Goal: Ask a question

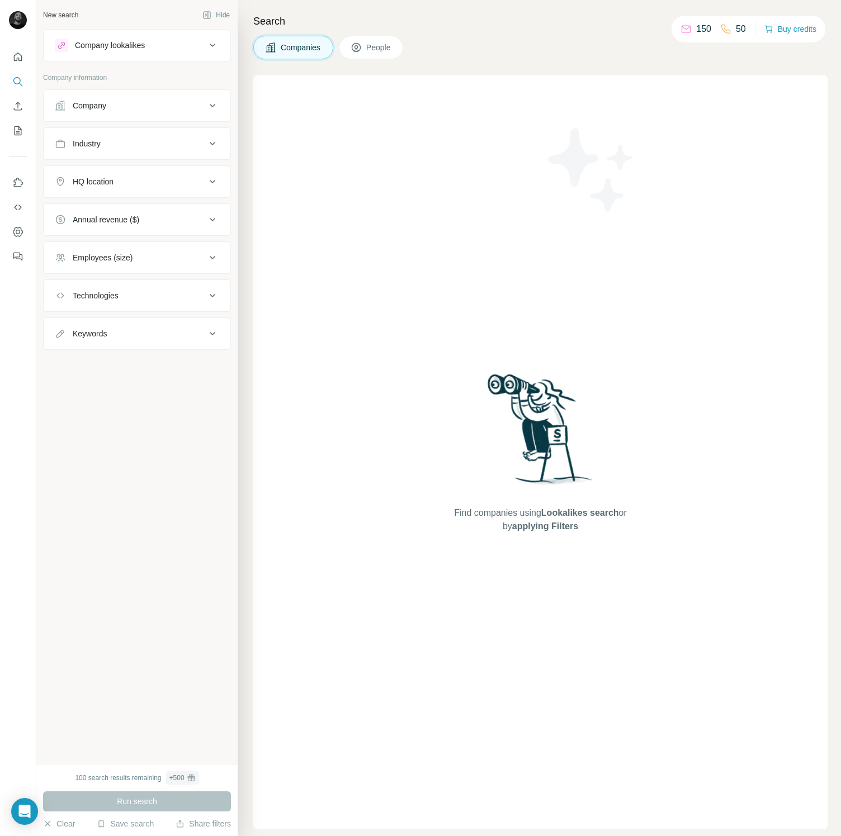
click at [195, 93] on button "Company" at bounding box center [137, 105] width 187 height 27
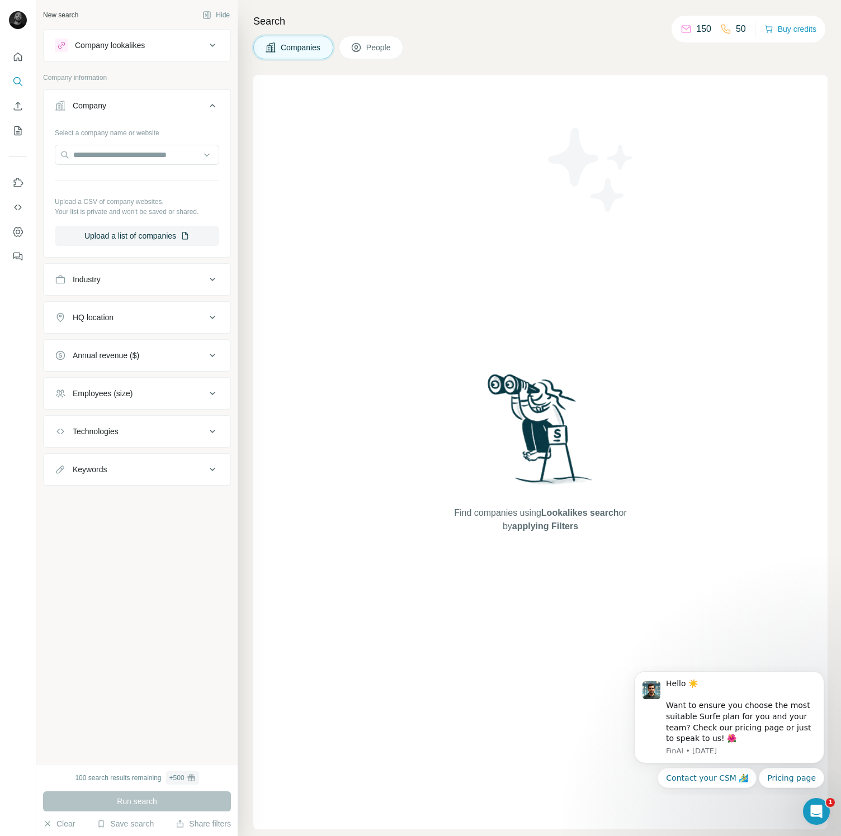
click at [199, 101] on div "Company" at bounding box center [130, 105] width 151 height 11
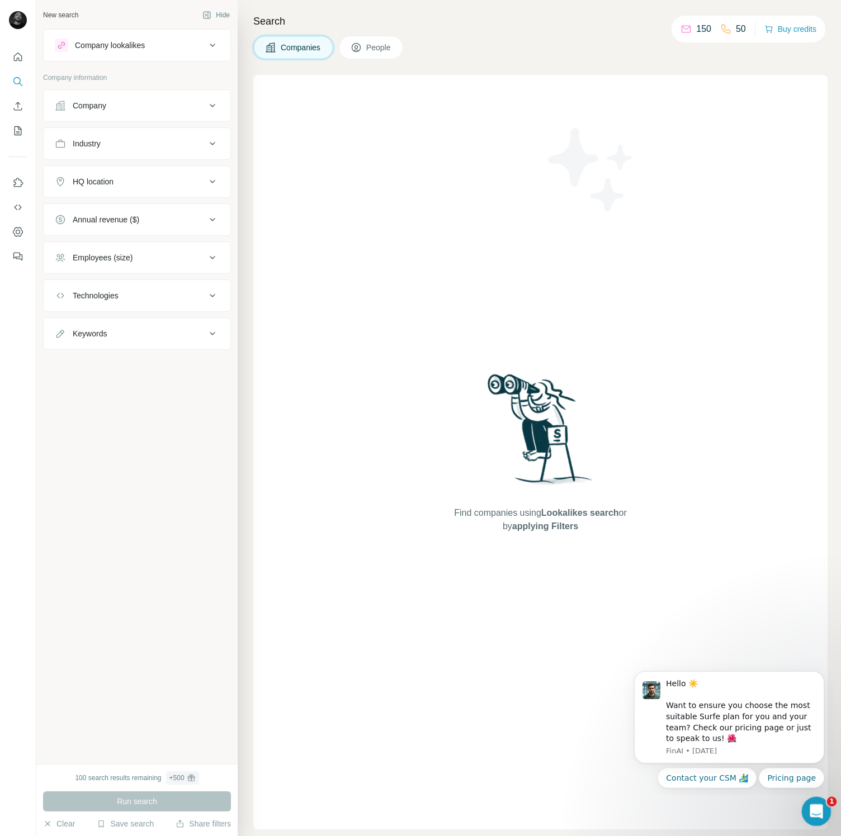
click at [813, 805] on icon "Open Intercom Messenger" at bounding box center [814, 810] width 18 height 18
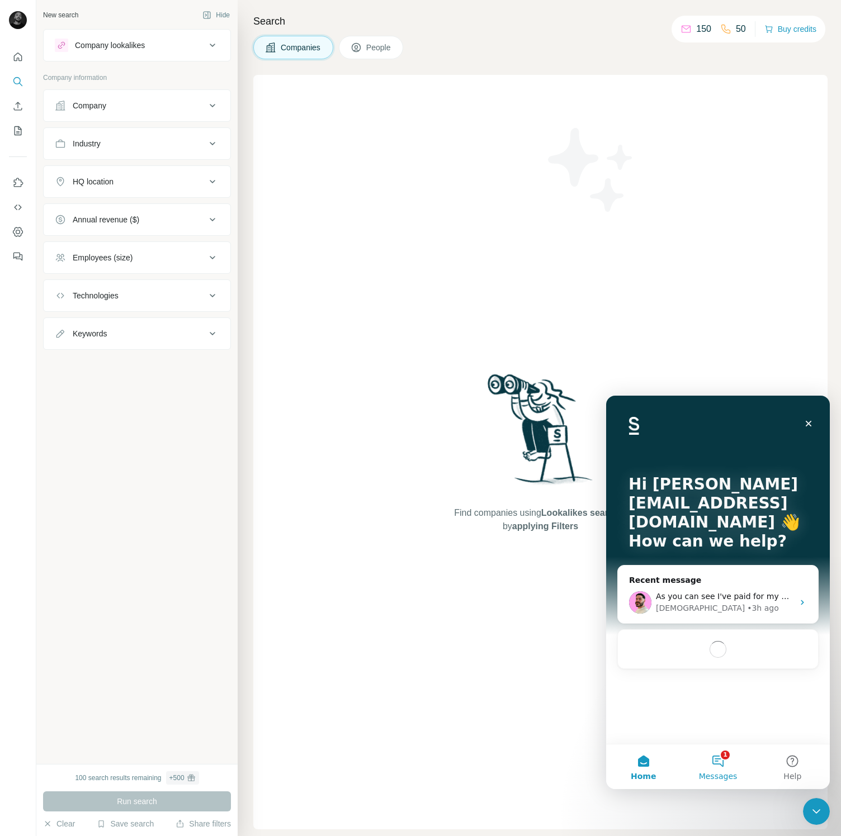
click at [726, 770] on button "1 Messages" at bounding box center [717, 766] width 74 height 45
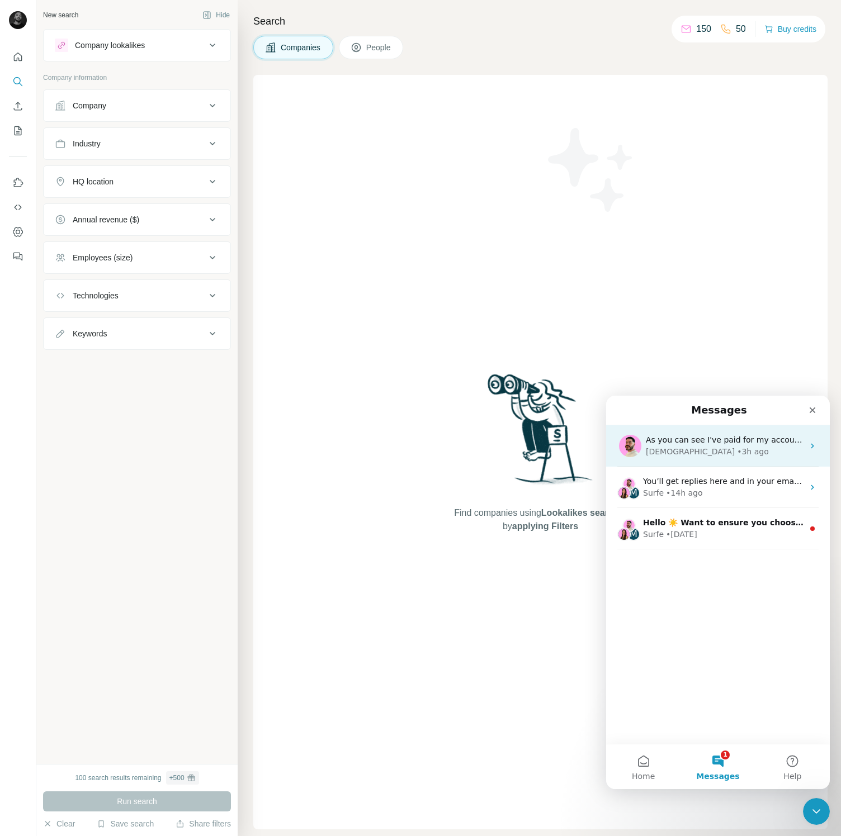
click at [754, 456] on div "[DEMOGRAPHIC_DATA] • 3h ago" at bounding box center [724, 452] width 158 height 12
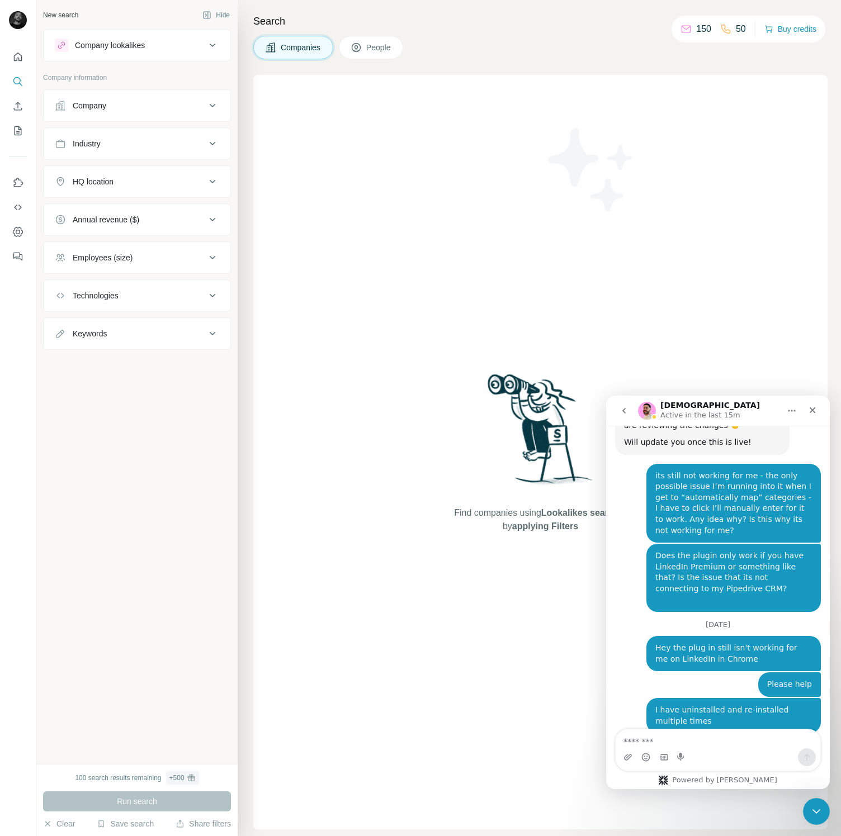
scroll to position [3697, 0]
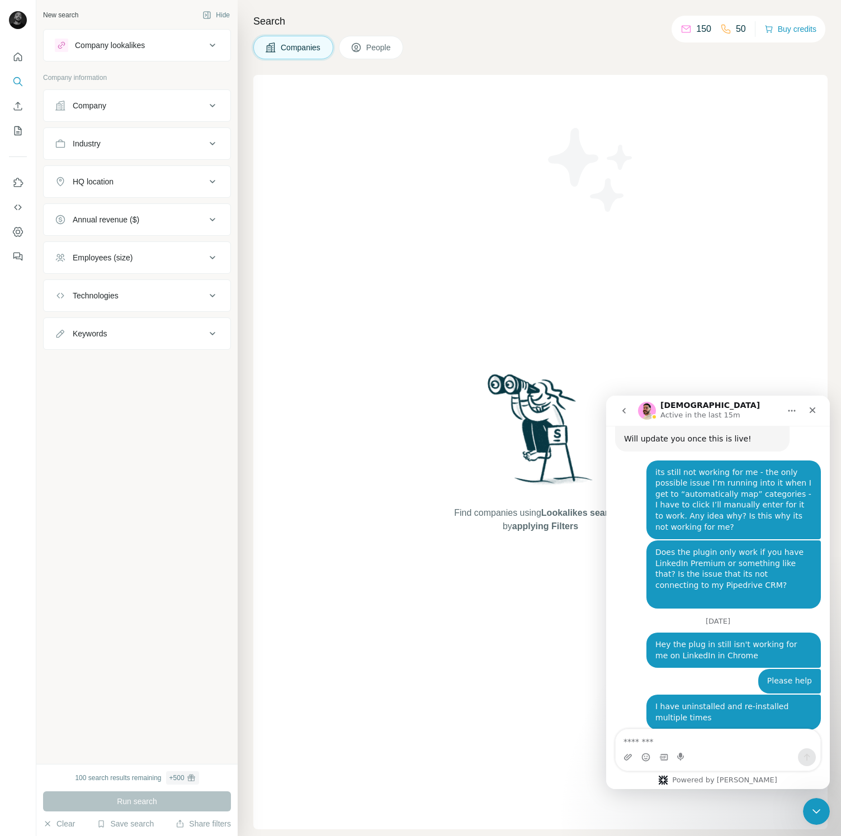
click at [737, 738] on textarea "Message…" at bounding box center [717, 738] width 205 height 19
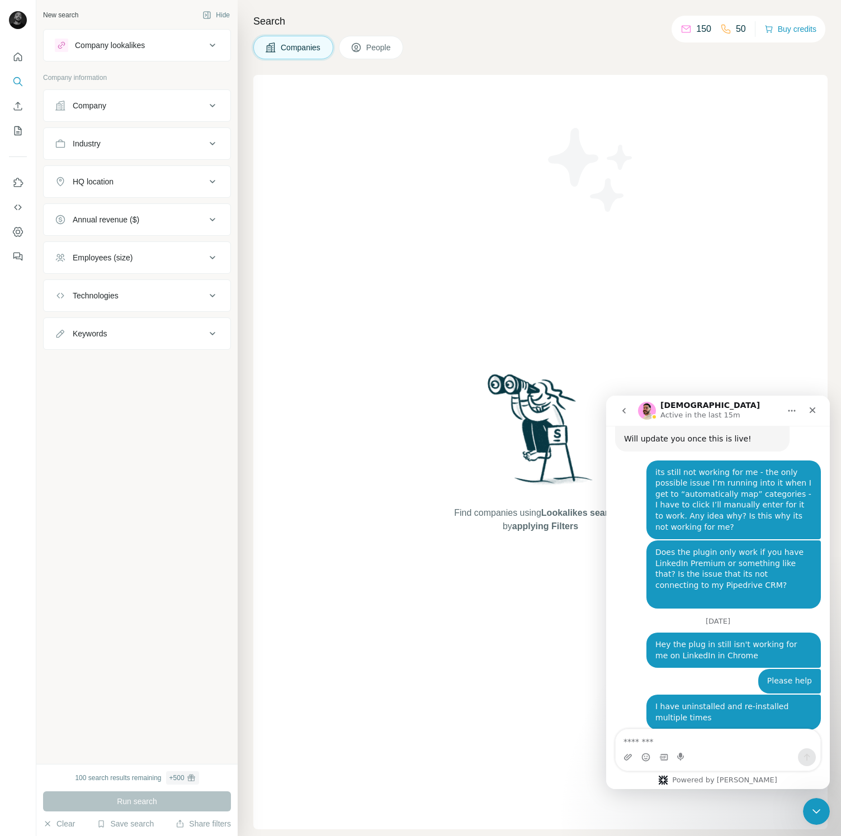
click at [722, 735] on textarea "Message…" at bounding box center [717, 738] width 205 height 19
type textarea "******"
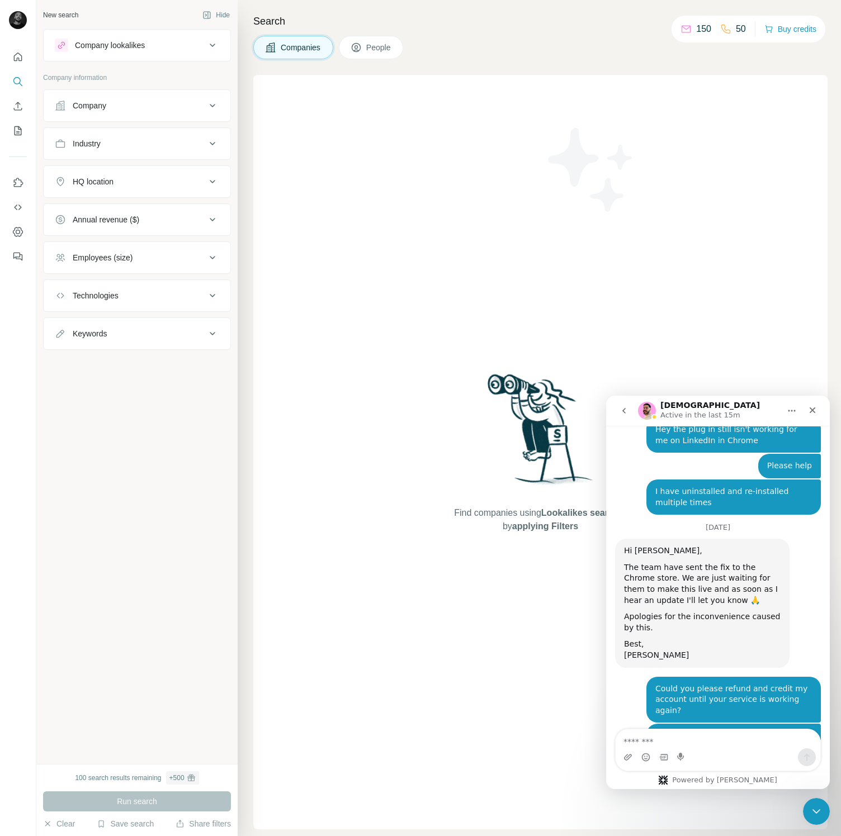
scroll to position [3929, 0]
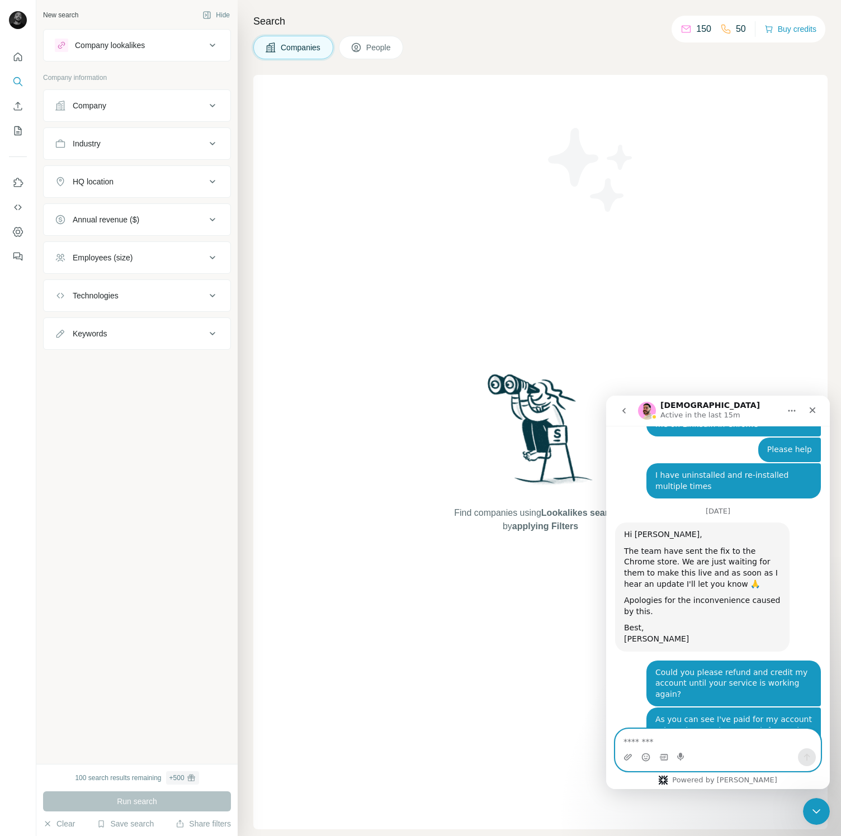
click at [691, 747] on textarea "Message…" at bounding box center [717, 738] width 205 height 19
type textarea "*****"
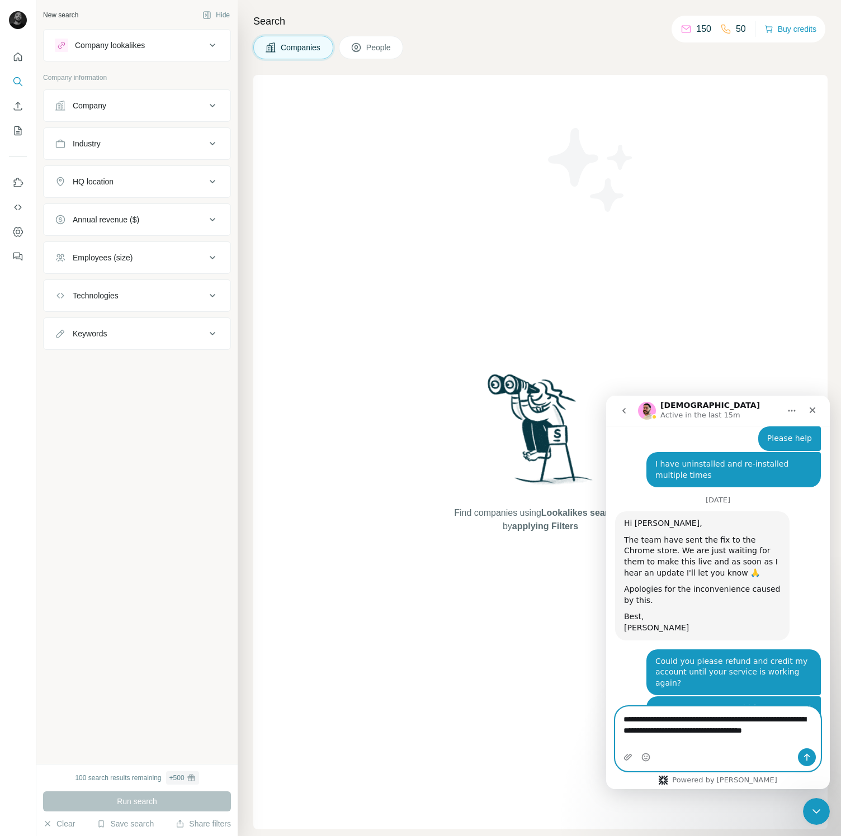
scroll to position [3951, 0]
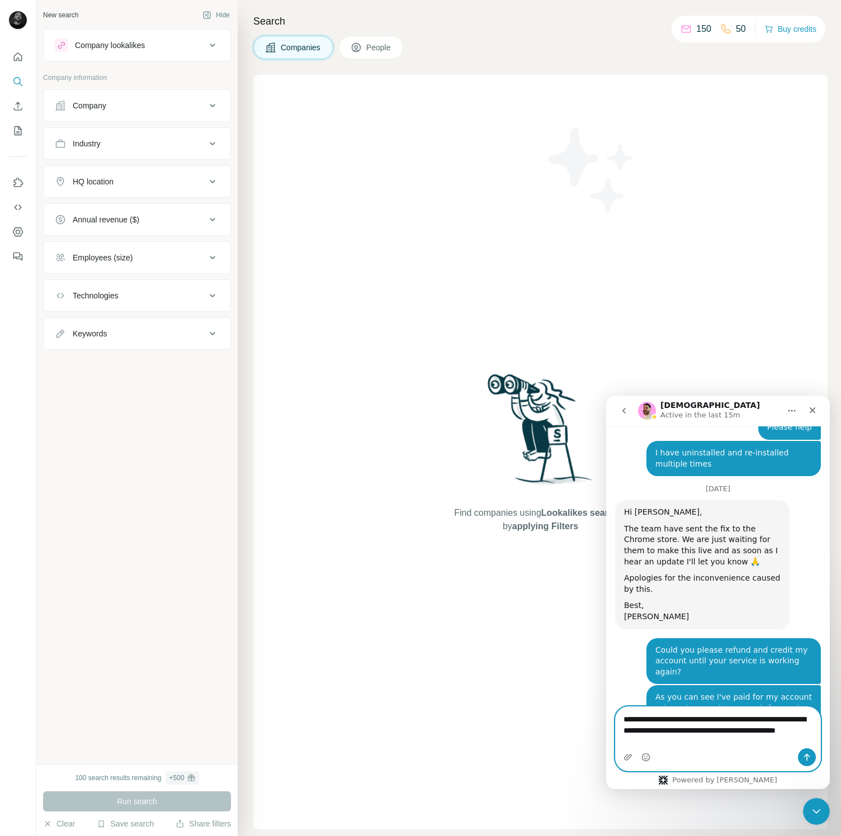
type textarea "**********"
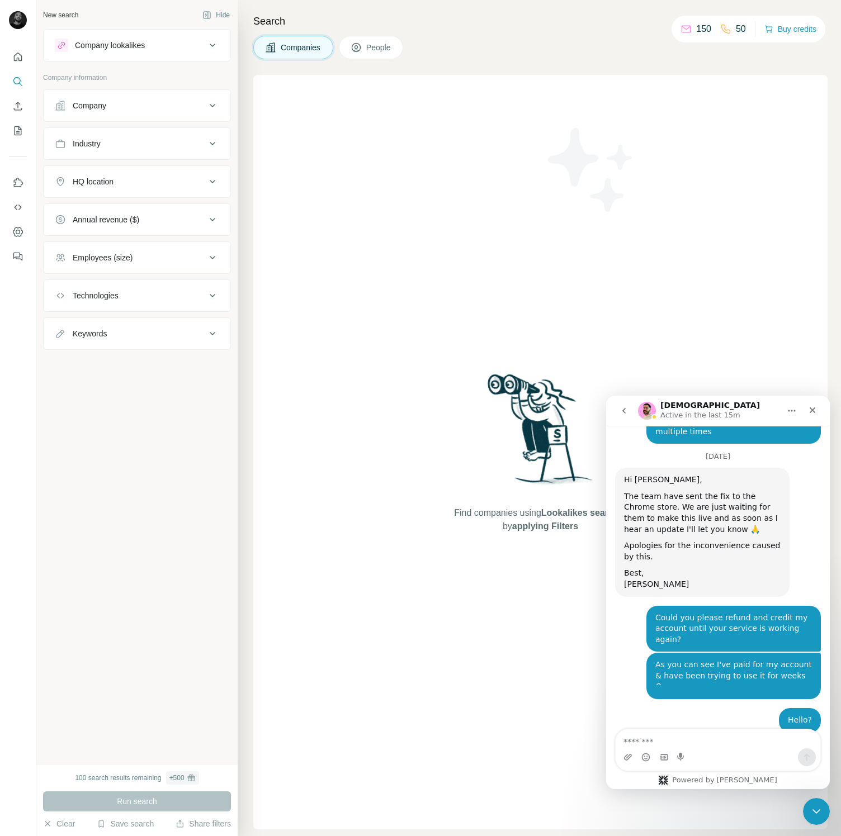
click at [158, 304] on button "Technologies" at bounding box center [137, 295] width 187 height 27
click at [158, 304] on button "Technologies" at bounding box center [137, 297] width 187 height 31
click at [20, 203] on icon "Use Surfe API" at bounding box center [17, 207] width 11 height 11
click at [16, 214] on button "Use Surfe API" at bounding box center [18, 207] width 18 height 20
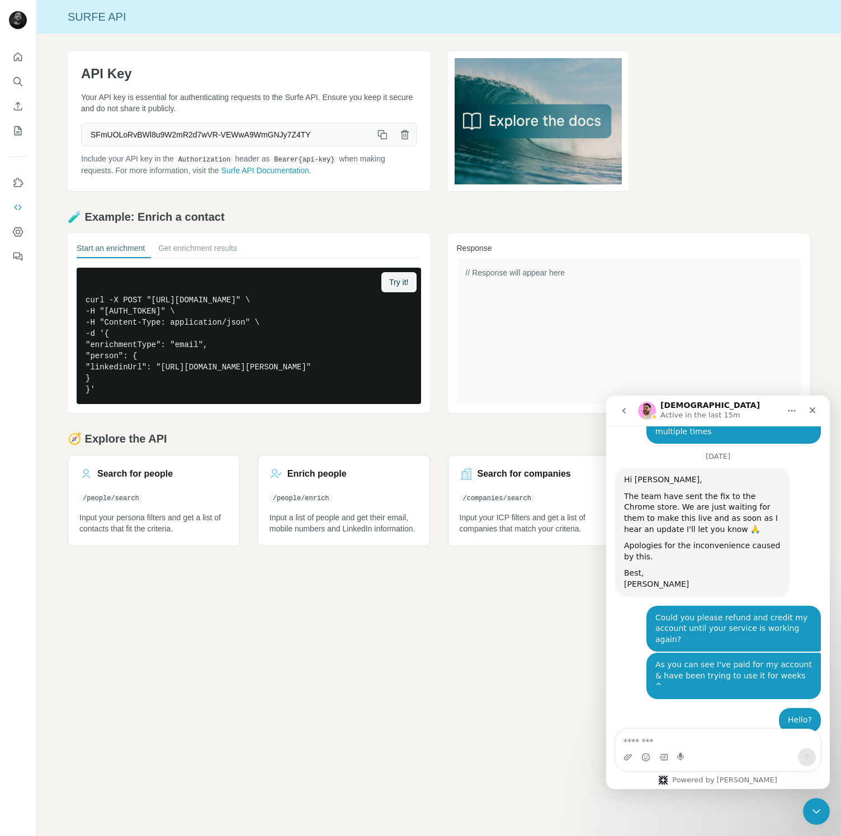
click at [150, 125] on span "SFmUOLoRvBWl8u9W2mR2d7wVR-VEWwA9WmGNJy7Z4TY" at bounding box center [226, 135] width 289 height 20
click at [202, 125] on span "SFmUOLoRvBWl8u9W2mR2d7wVR-VEWwA9WmGNJy7Z4TY" at bounding box center [226, 135] width 289 height 20
click at [429, 721] on div "Surfe API API Key Your API key is essential for authenticating requests to the …" at bounding box center [438, 418] width 804 height 836
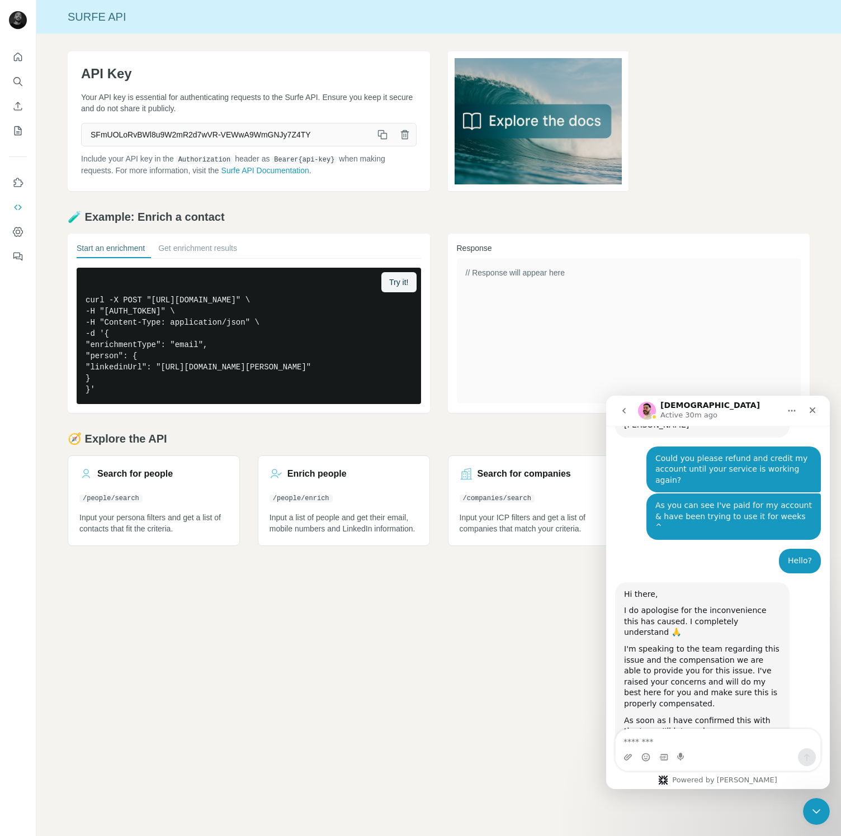
scroll to position [4149, 0]
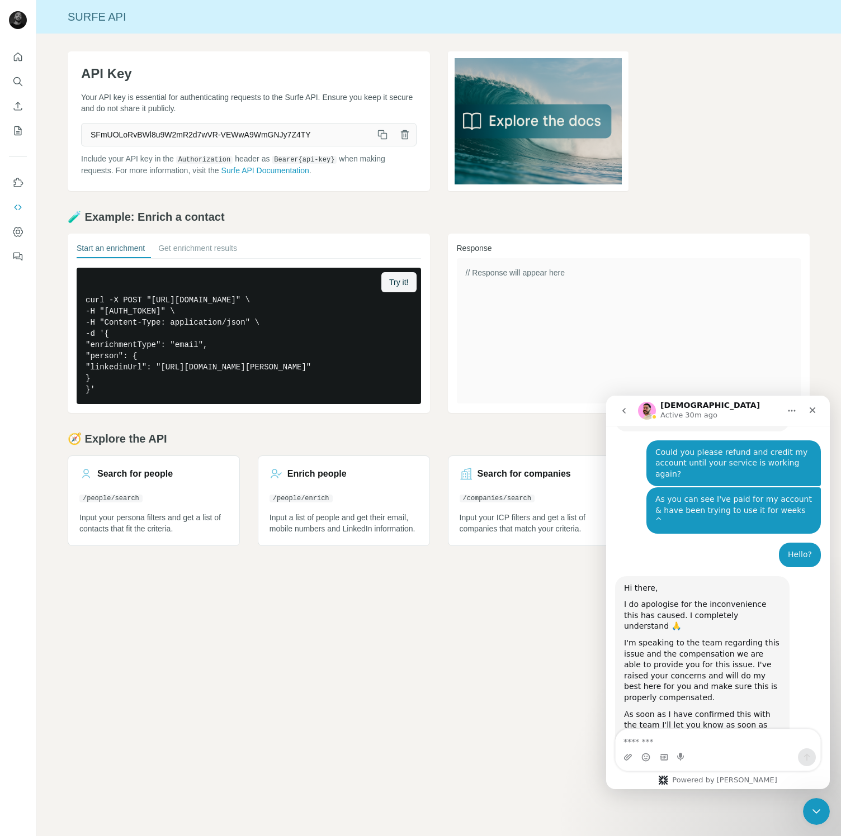
drag, startPoint x: 383, startPoint y: 639, endPoint x: 362, endPoint y: 653, distance: 25.4
click at [380, 642] on div "Surfe API API Key Your API key is essential for authenticating requests to the …" at bounding box center [438, 418] width 804 height 836
